Goal: Find specific page/section: Find specific page/section

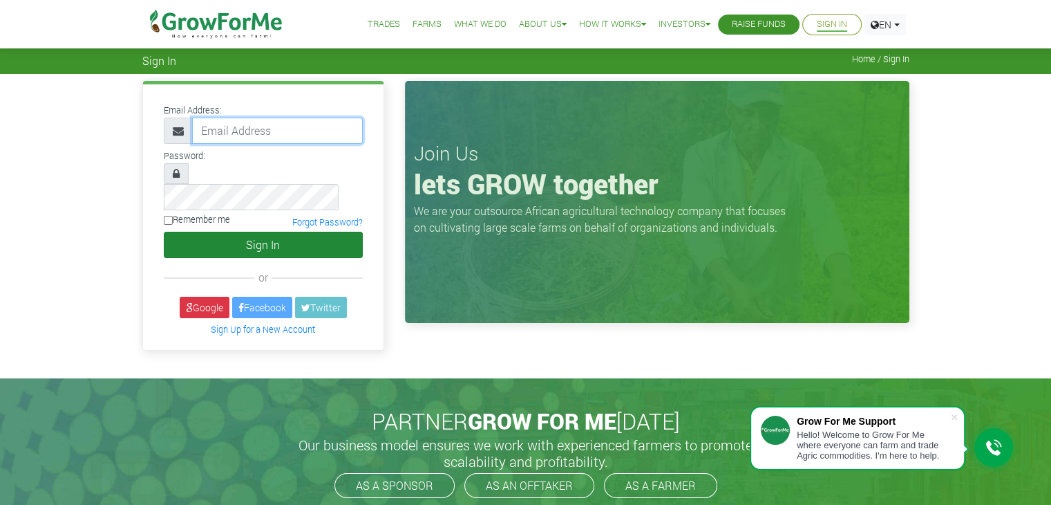
type input "linda@growforme.com"
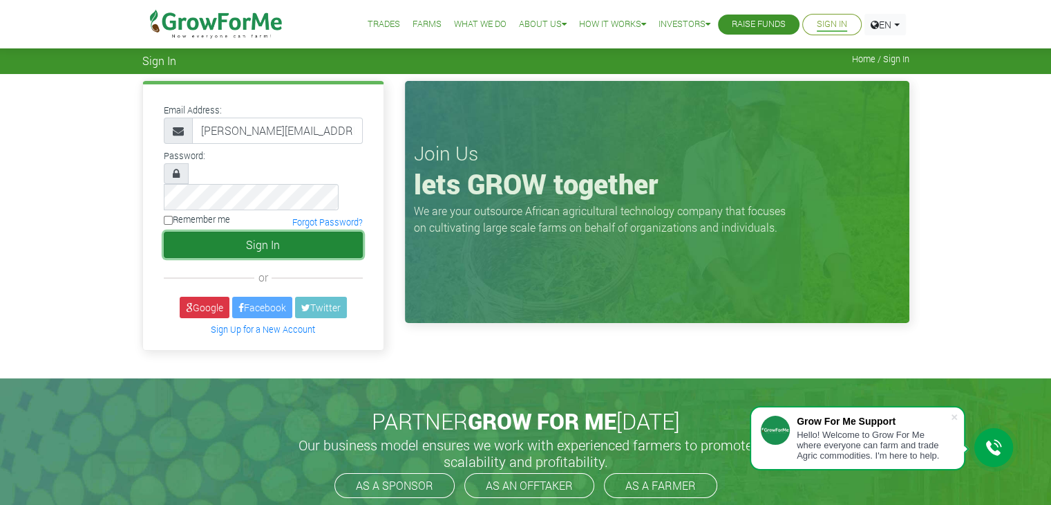
click at [310, 232] on button "Sign In" at bounding box center [263, 245] width 199 height 26
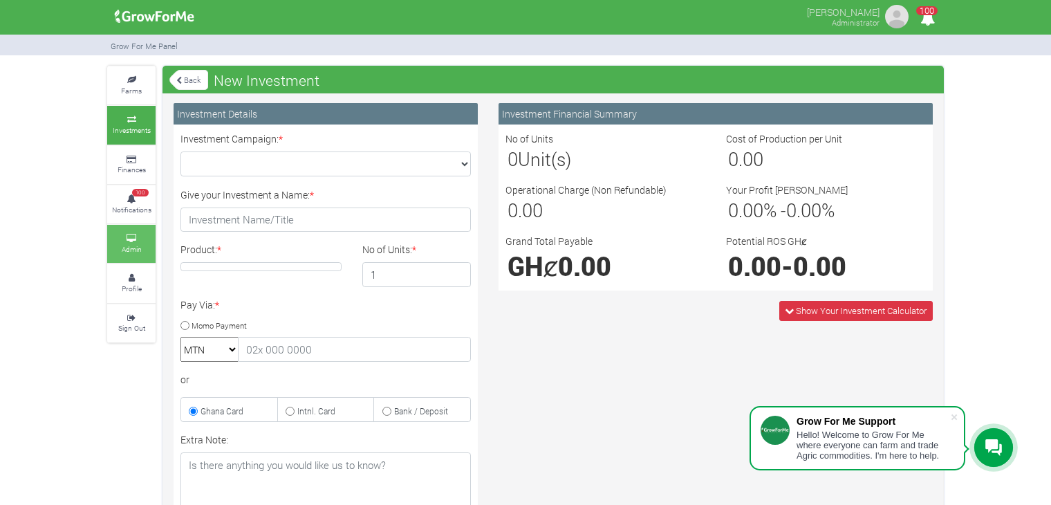
click at [135, 248] on small "Admin" at bounding box center [132, 249] width 20 height 10
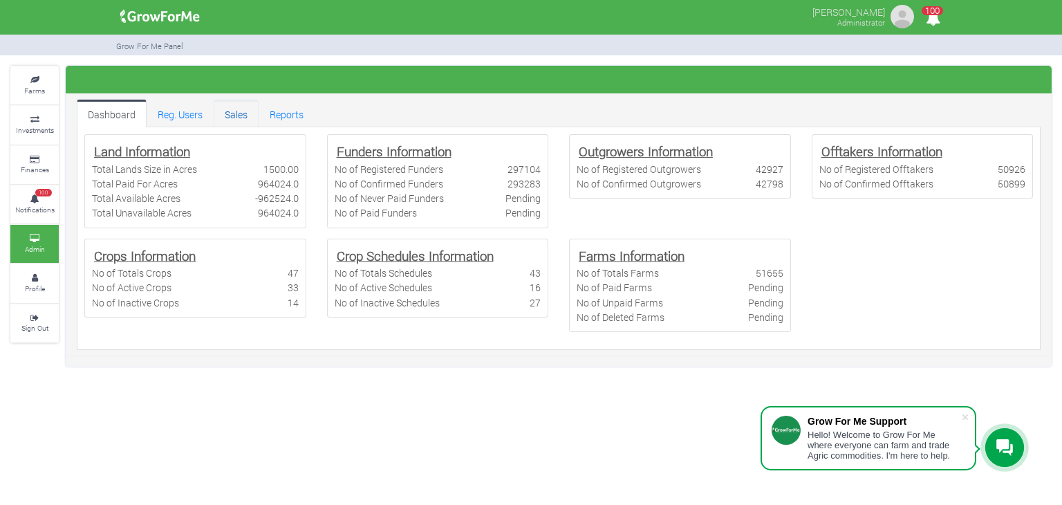
click at [228, 119] on link "Sales" at bounding box center [236, 114] width 45 height 28
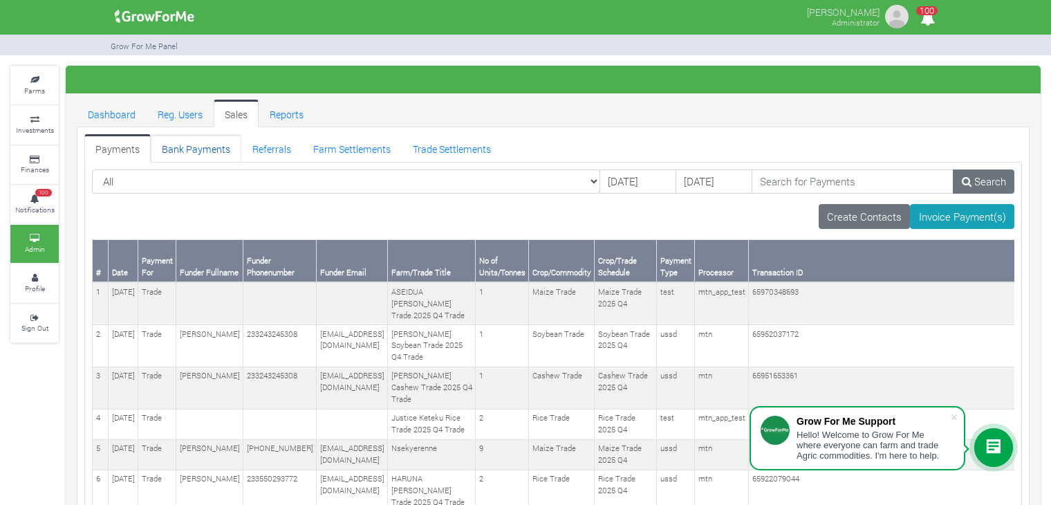
click at [201, 147] on link "Bank Payments" at bounding box center [196, 148] width 91 height 28
